Goal: Task Accomplishment & Management: Manage account settings

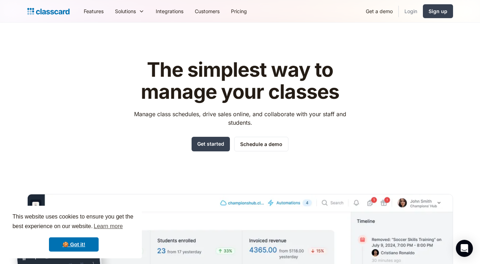
click at [418, 12] on link "Login" at bounding box center [411, 11] width 24 height 16
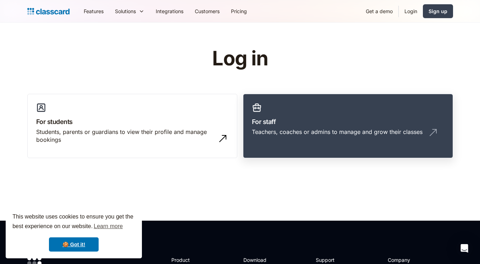
click at [339, 132] on div "Teachers, coaches or admins to manage and grow their classes" at bounding box center [337, 132] width 171 height 8
